Goal: Navigation & Orientation: Find specific page/section

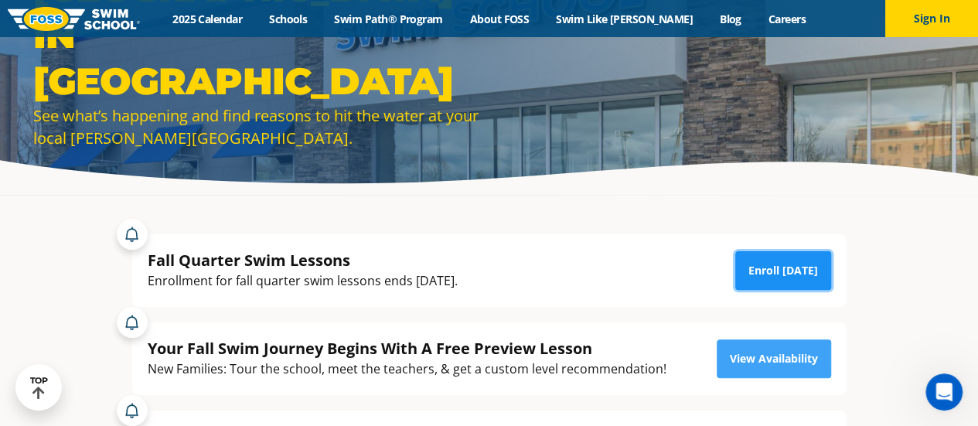
click at [769, 273] on link "Enroll [DATE]" at bounding box center [783, 270] width 96 height 39
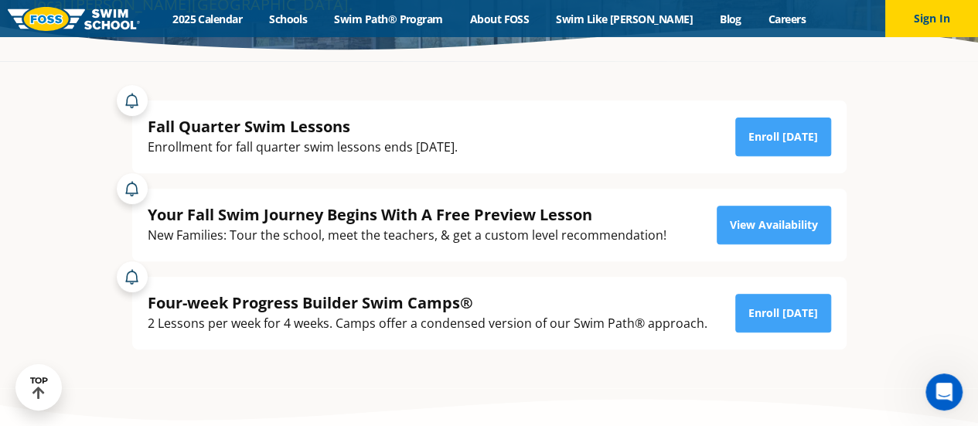
scroll to position [236, 0]
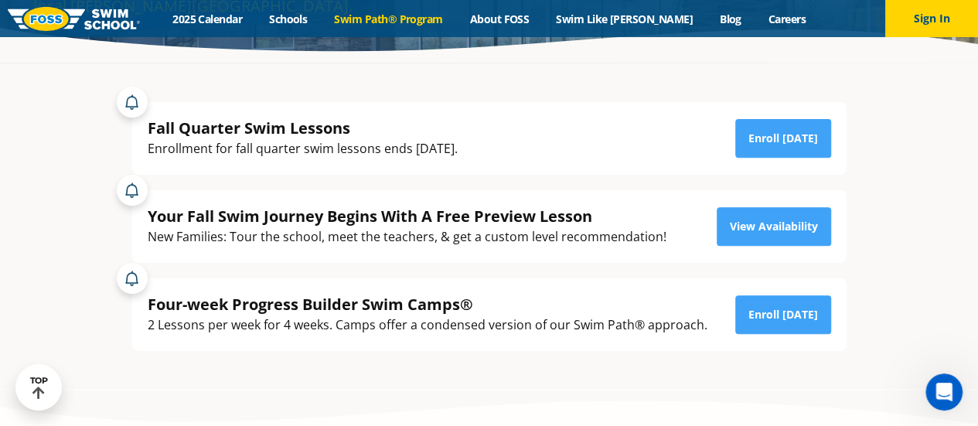
click at [445, 15] on link "Swim Path® Program" at bounding box center [388, 19] width 135 height 15
click at [418, 17] on link "Swim Path® Program" at bounding box center [388, 19] width 135 height 15
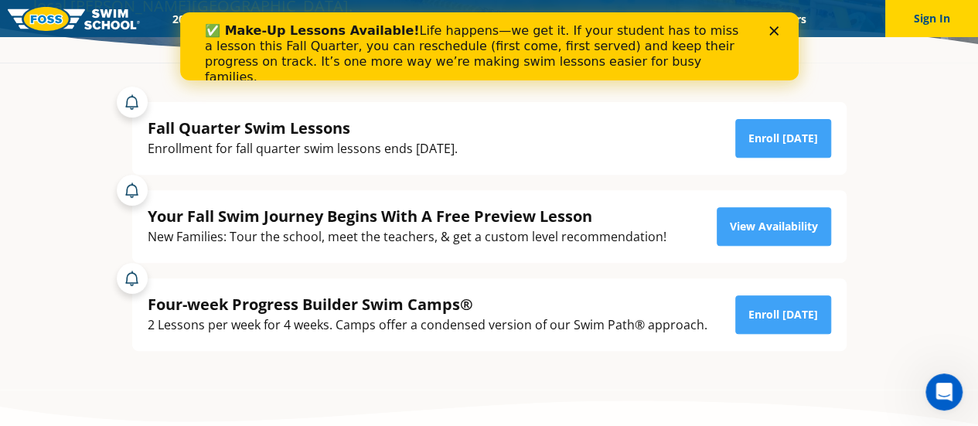
click at [774, 32] on polygon "Close" at bounding box center [772, 30] width 9 height 9
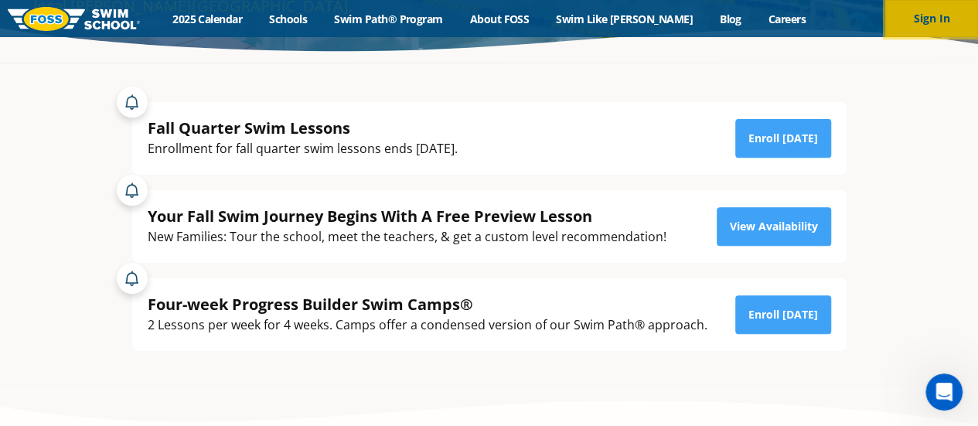
click at [938, 16] on button "Sign In" at bounding box center [931, 18] width 93 height 37
